Goal: Information Seeking & Learning: Learn about a topic

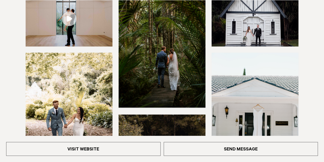
scroll to position [102, 0]
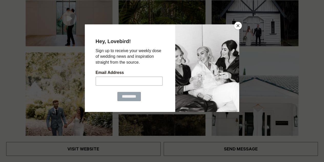
click at [238, 24] on button "Close" at bounding box center [238, 26] width 8 height 8
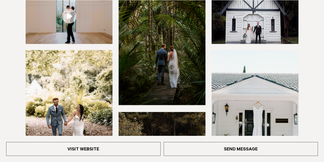
scroll to position [105, 0]
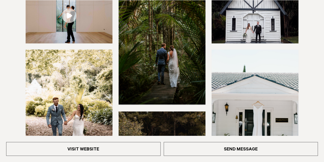
click at [53, 119] on img at bounding box center [69, 107] width 87 height 117
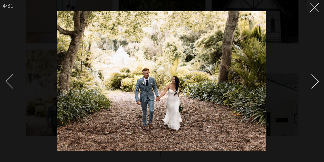
click at [312, 85] on div "Next slide" at bounding box center [312, 81] width 15 height 15
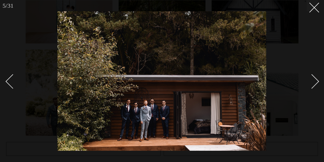
click at [312, 85] on div "Next slide" at bounding box center [312, 81] width 15 height 15
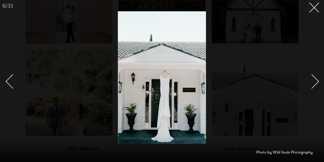
click at [312, 85] on div "Next slide" at bounding box center [312, 81] width 15 height 15
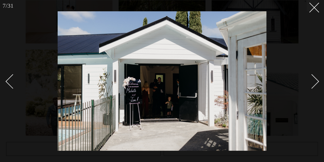
click at [312, 85] on div "Next slide" at bounding box center [312, 81] width 15 height 15
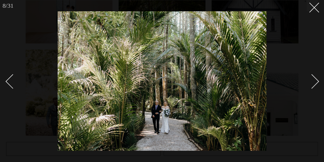
click at [312, 85] on div "Next slide" at bounding box center [312, 81] width 15 height 15
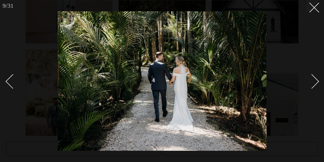
click at [312, 85] on div "Next slide" at bounding box center [312, 81] width 15 height 15
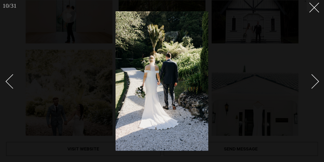
click at [312, 85] on div "Next slide" at bounding box center [312, 81] width 15 height 15
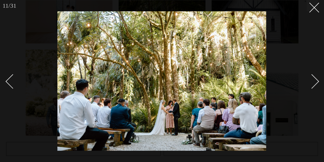
click at [312, 85] on div "Next slide" at bounding box center [312, 81] width 15 height 15
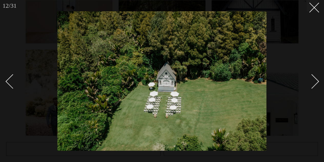
click at [312, 85] on div "Next slide" at bounding box center [312, 81] width 15 height 15
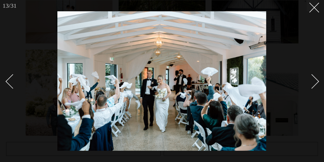
click at [312, 85] on div "Next slide" at bounding box center [312, 81] width 15 height 15
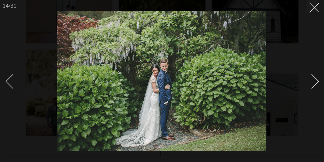
click at [312, 85] on div "Next slide" at bounding box center [312, 81] width 15 height 15
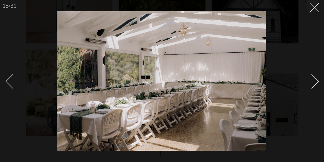
click at [312, 85] on div "Next slide" at bounding box center [312, 81] width 15 height 15
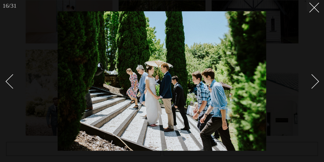
click at [312, 85] on div "Next slide" at bounding box center [312, 81] width 15 height 15
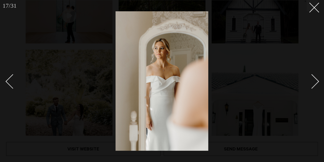
click at [312, 85] on div "Next slide" at bounding box center [312, 81] width 15 height 15
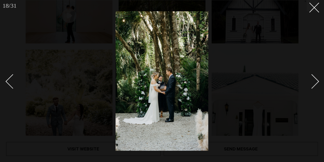
click at [312, 85] on div "Next slide" at bounding box center [312, 81] width 15 height 15
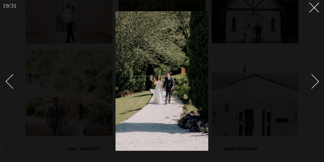
click at [312, 85] on div "Next slide" at bounding box center [312, 81] width 15 height 15
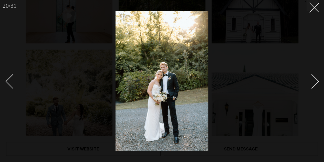
click at [312, 85] on div "Next slide" at bounding box center [312, 81] width 15 height 15
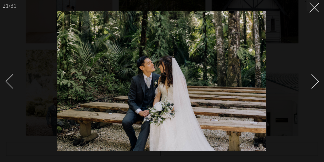
click at [312, 85] on div "Next slide" at bounding box center [312, 81] width 15 height 15
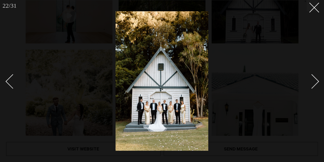
click at [312, 85] on div "Next slide" at bounding box center [312, 81] width 15 height 15
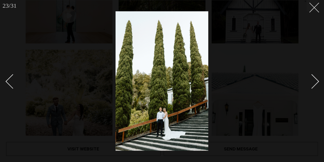
click at [315, 7] on button at bounding box center [312, 5] width 11 height 11
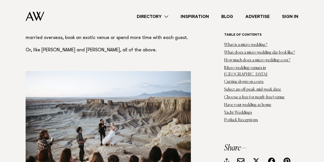
scroll to position [991, 0]
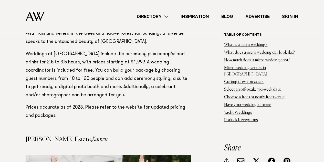
scroll to position [4970, 0]
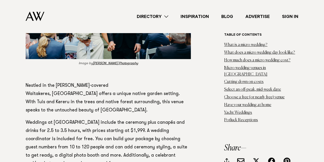
scroll to position [4902, 0]
